Goal: Navigation & Orientation: Find specific page/section

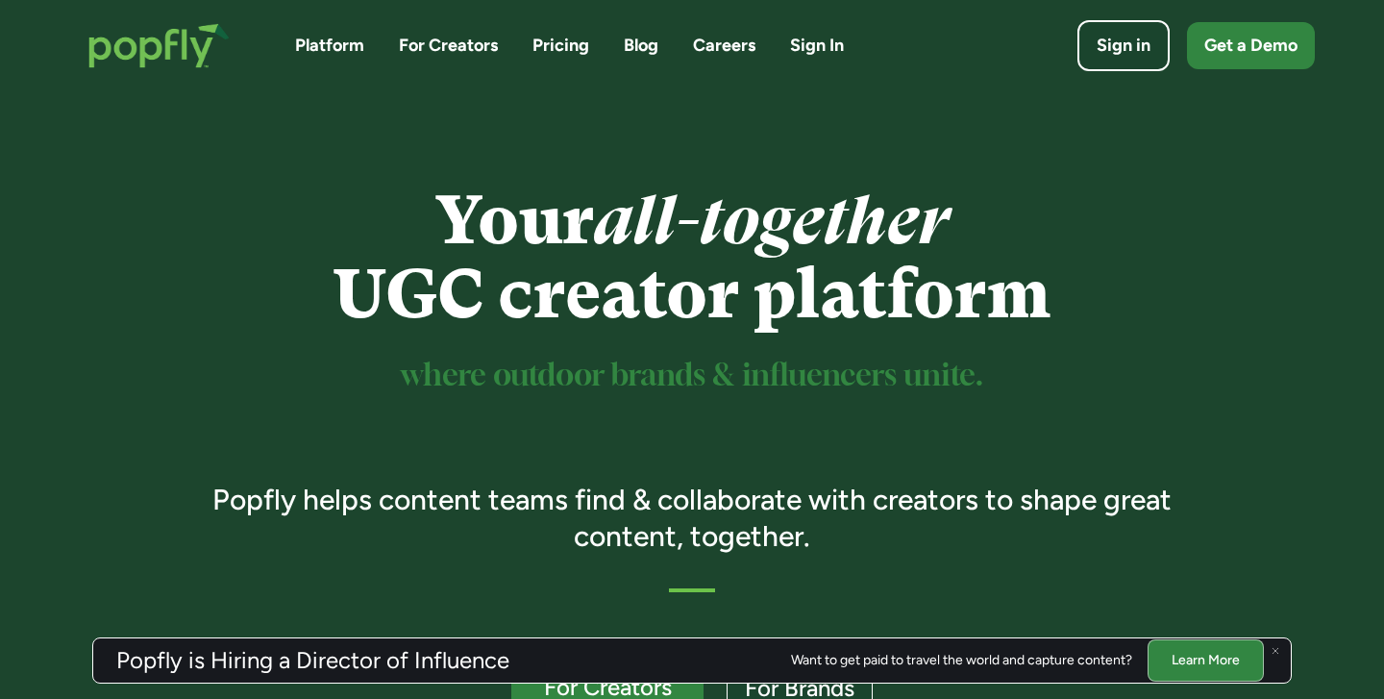
click at [719, 50] on link "Careers" at bounding box center [724, 46] width 62 height 24
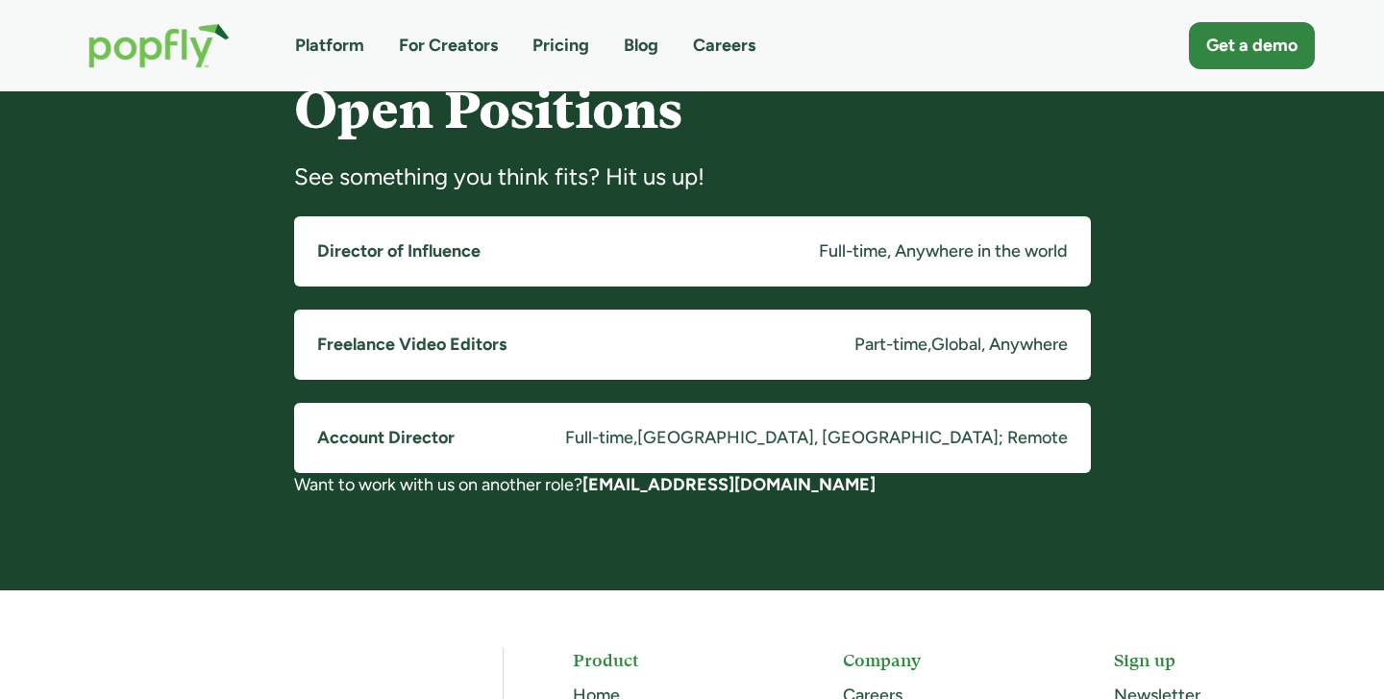
scroll to position [1480, 0]
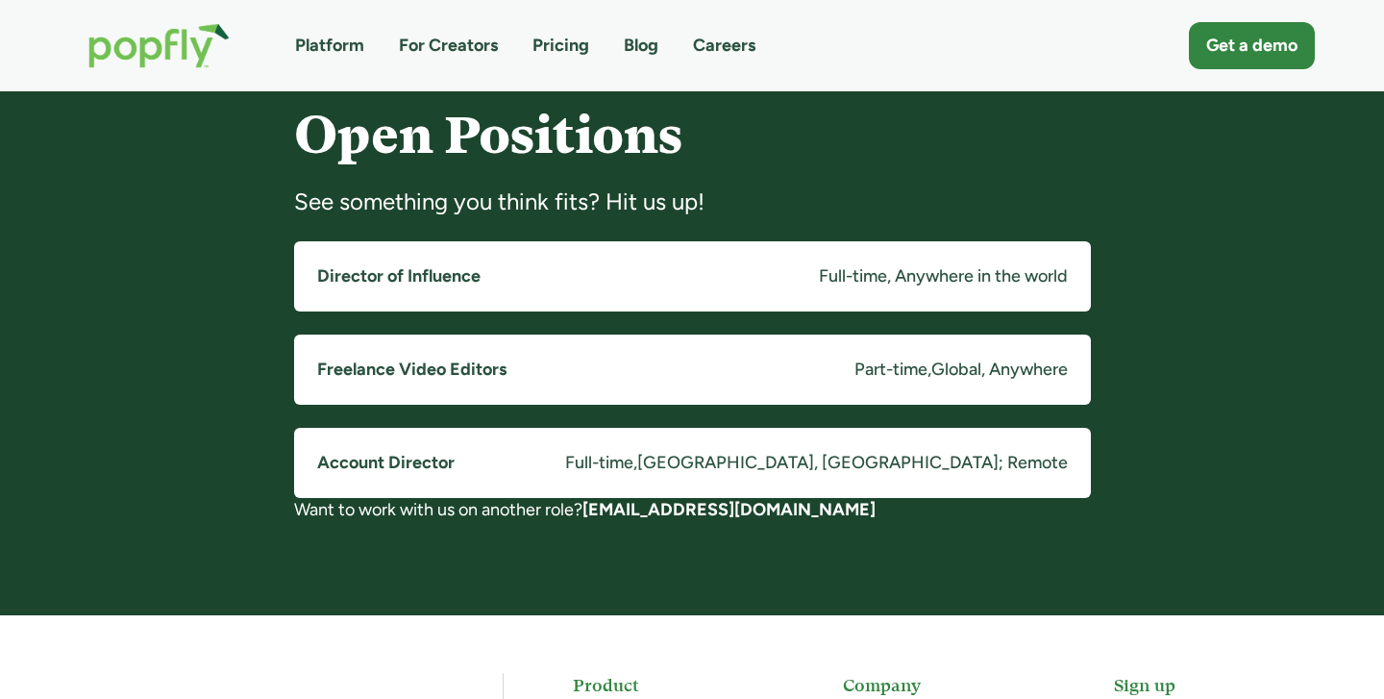
click at [376, 431] on link "Account Director Full-time , Costa Mesa, CA; Remote" at bounding box center [692, 463] width 797 height 70
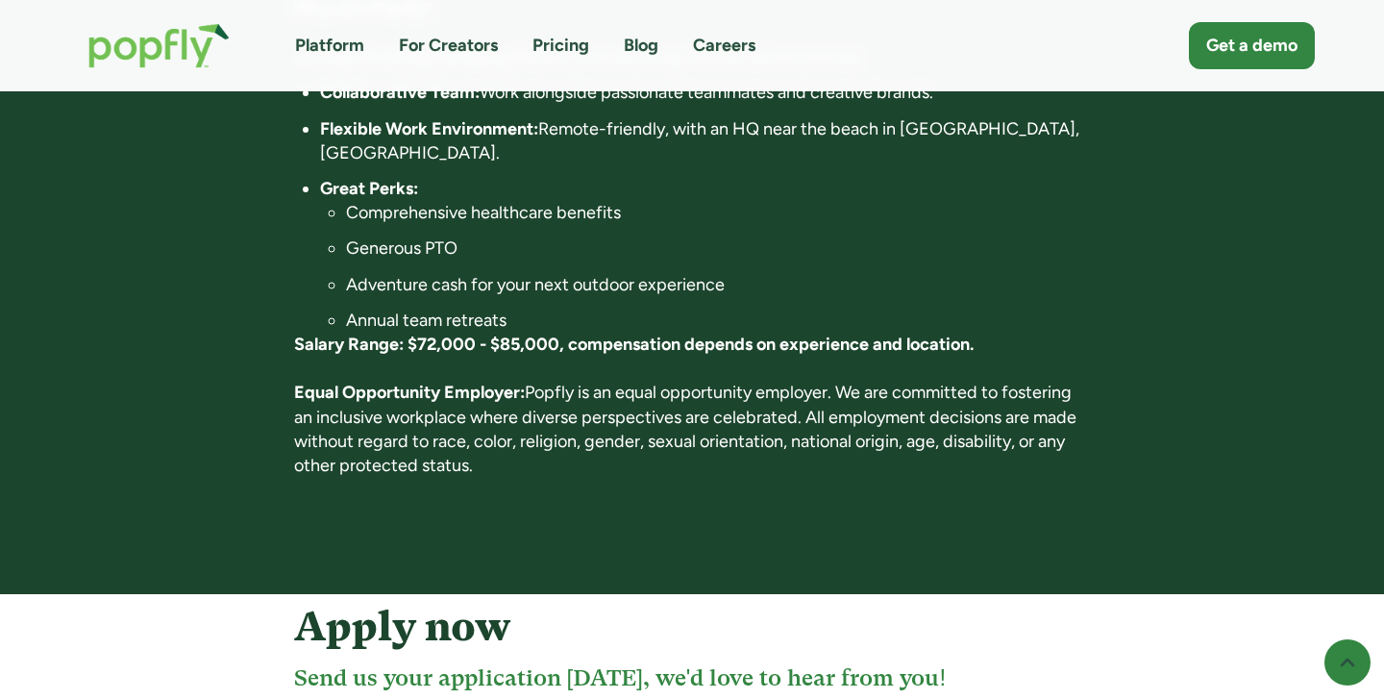
scroll to position [1459, 0]
